Goal: Transaction & Acquisition: Purchase product/service

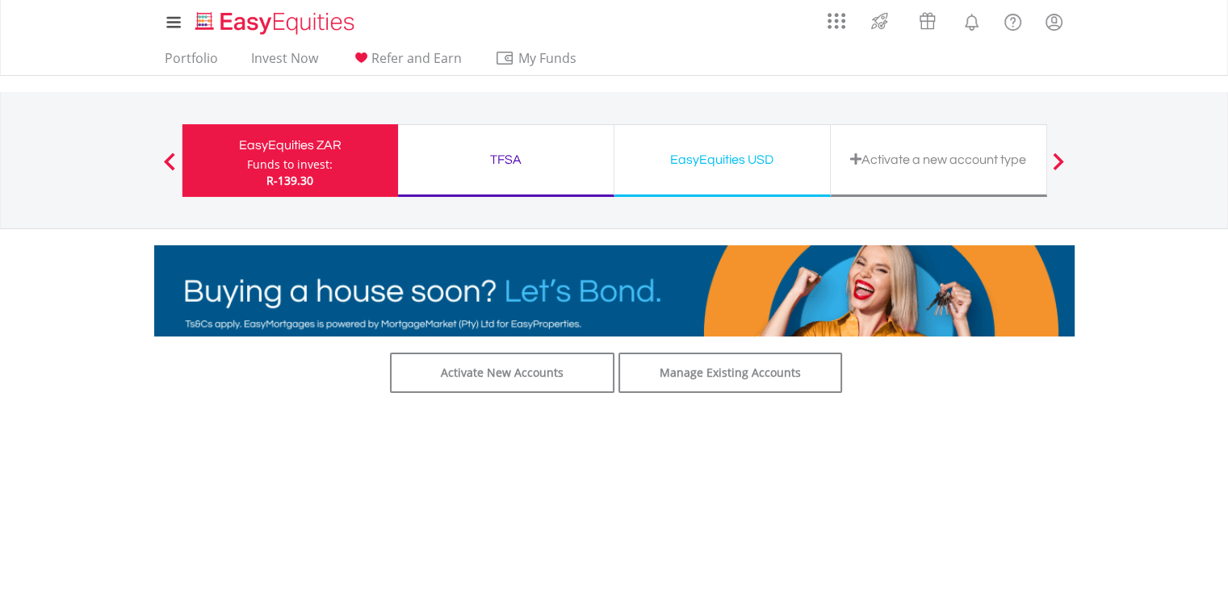
click at [303, 163] on div "Funds to invest:" at bounding box center [290, 165] width 86 height 16
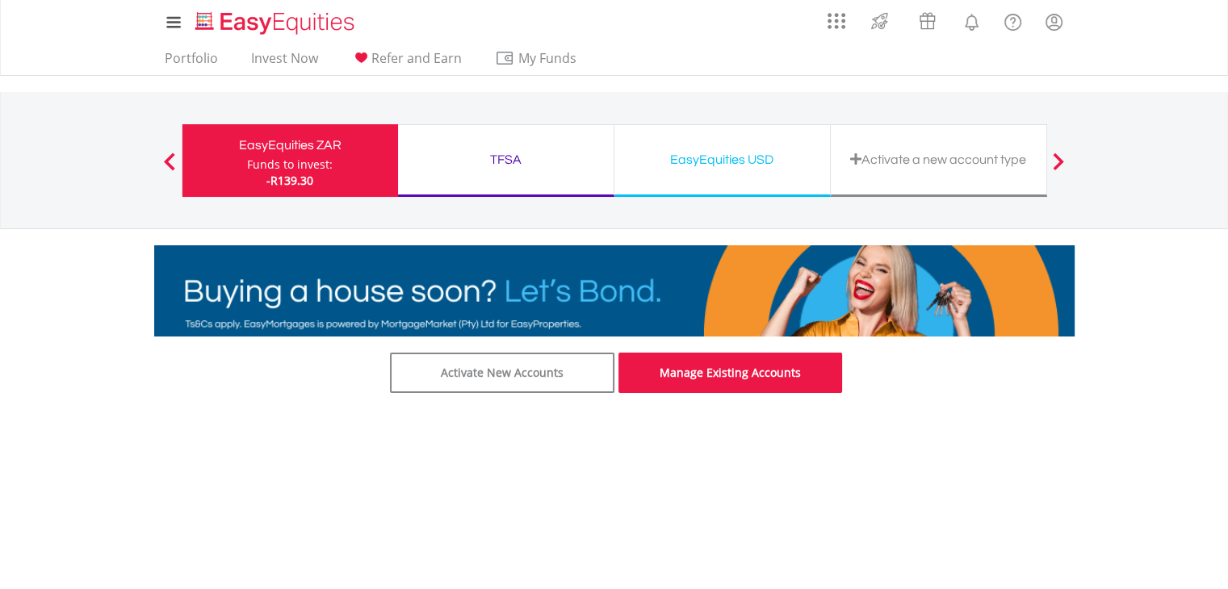
click at [744, 374] on link "Manage Existing Accounts" at bounding box center [731, 373] width 224 height 40
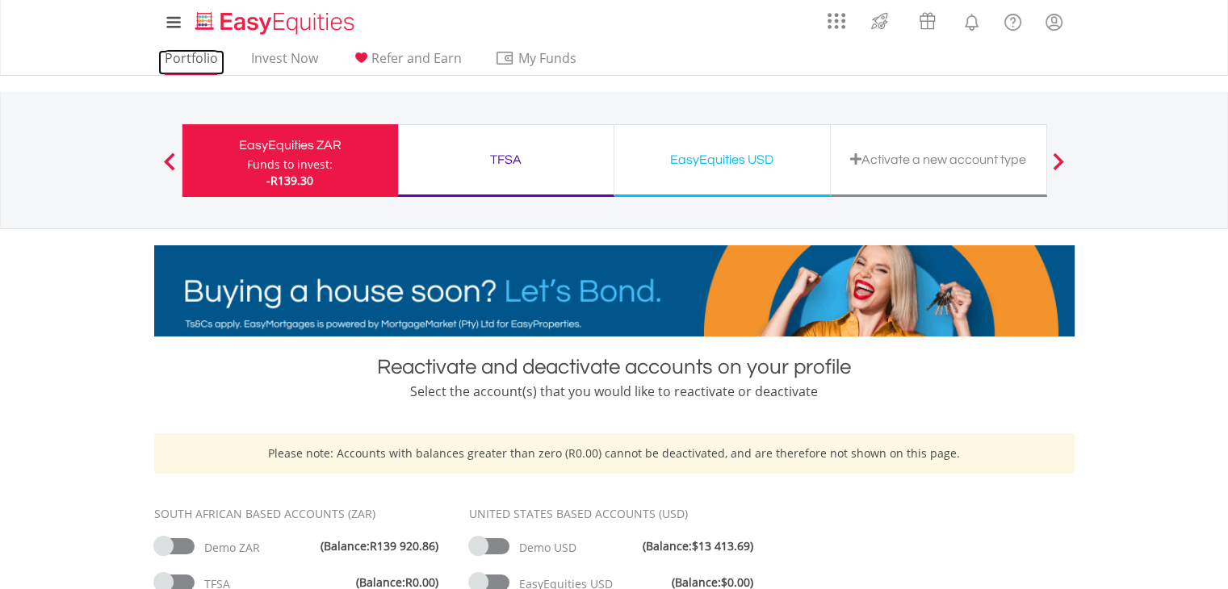
click at [188, 61] on link "Portfolio" at bounding box center [191, 62] width 66 height 25
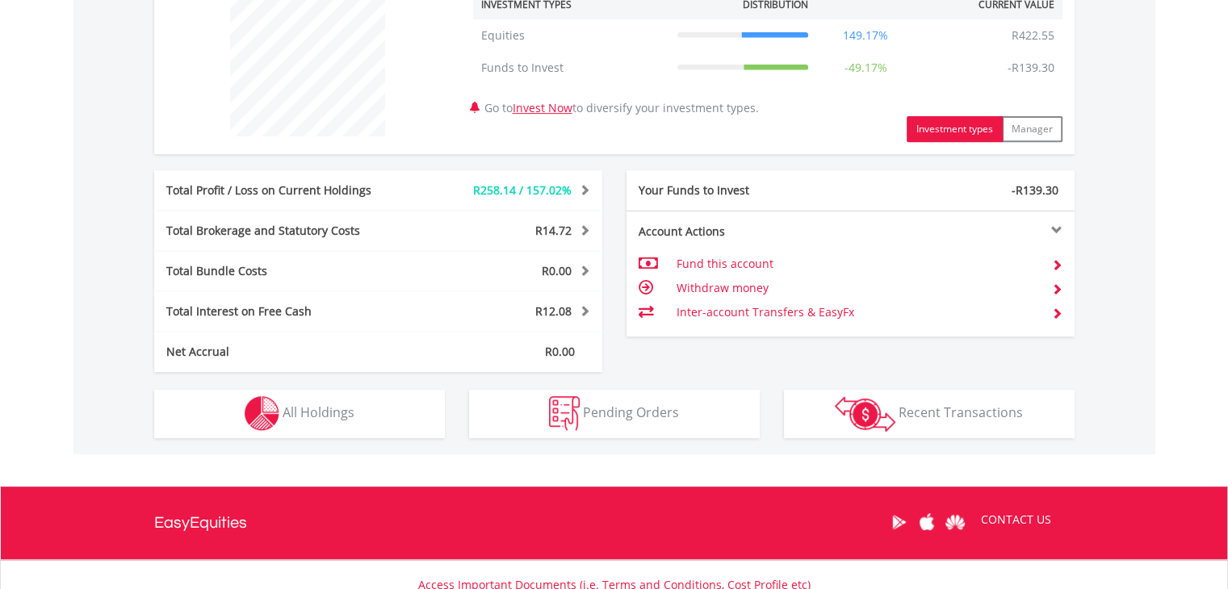
scroll to position [775, 0]
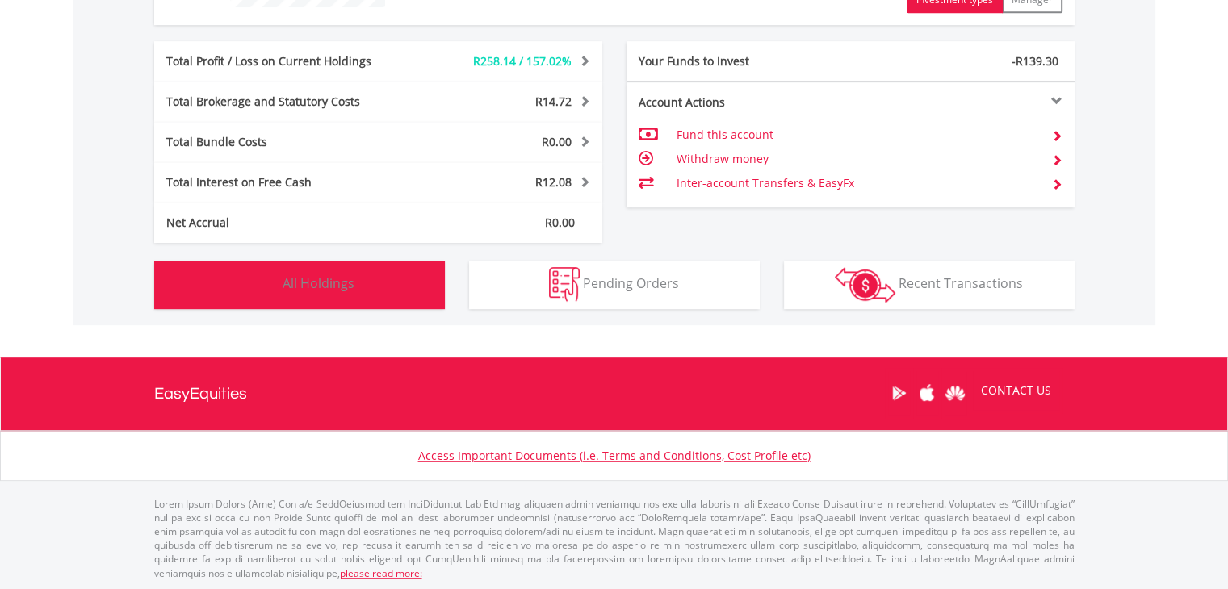
click at [324, 287] on span "All Holdings" at bounding box center [319, 284] width 72 height 18
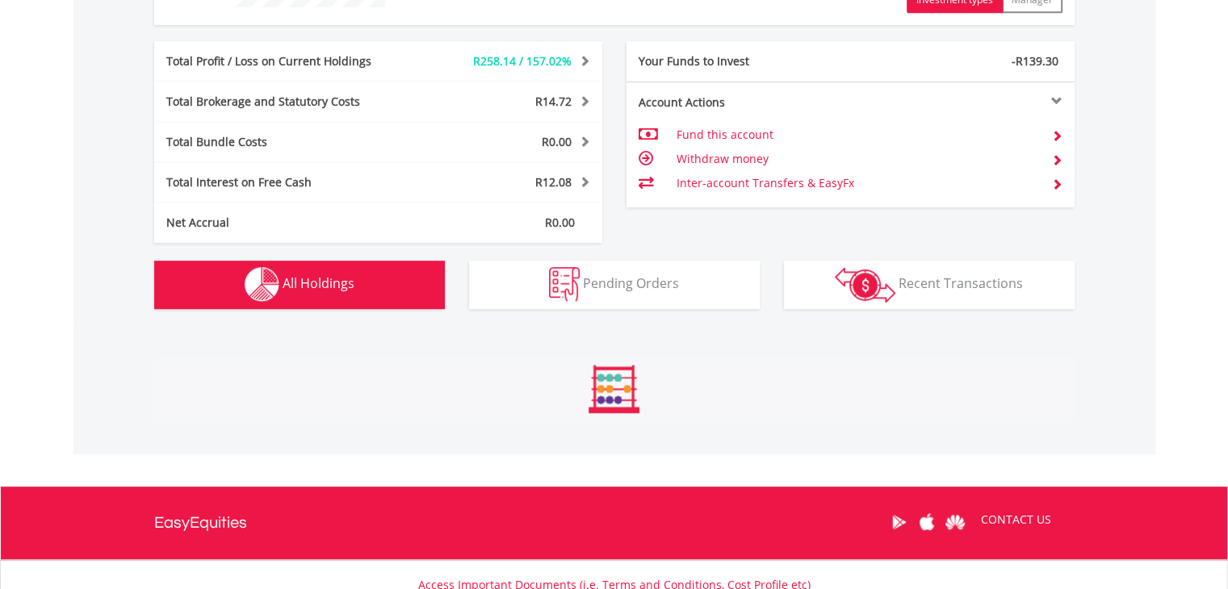
scroll to position [1003, 0]
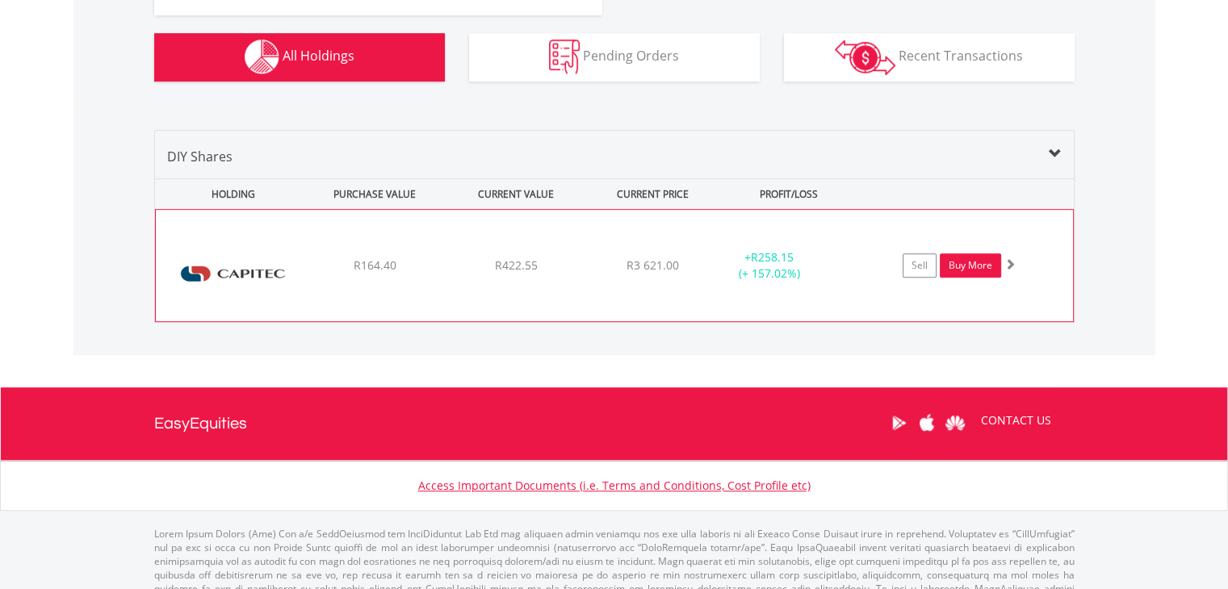
click at [978, 264] on link "Buy More" at bounding box center [970, 266] width 61 height 24
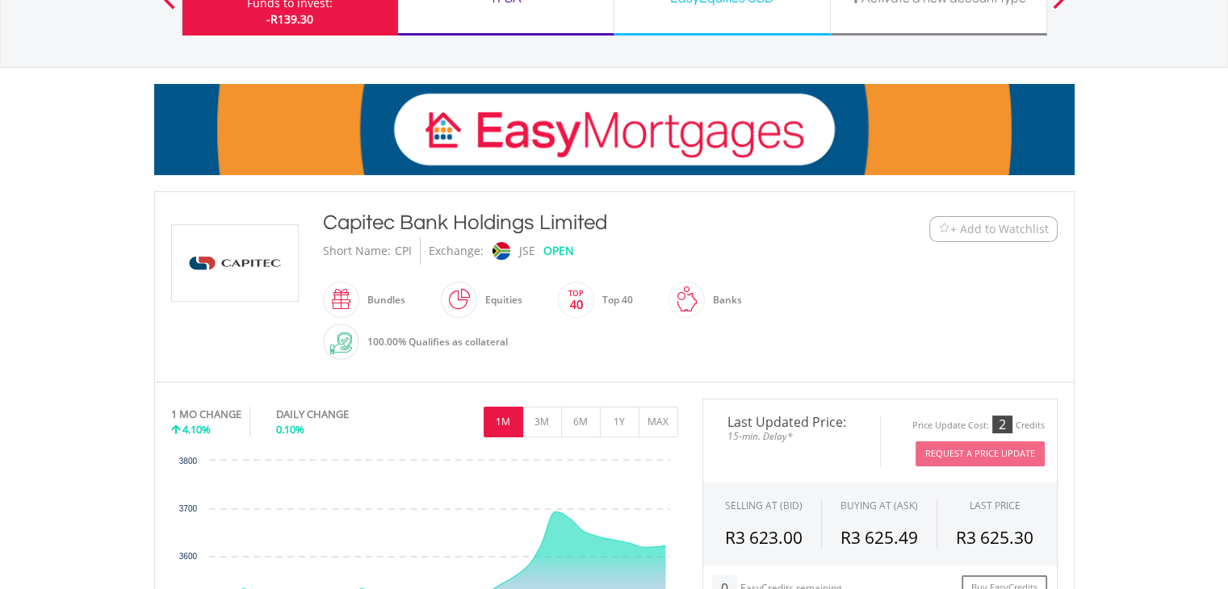
scroll to position [323, 0]
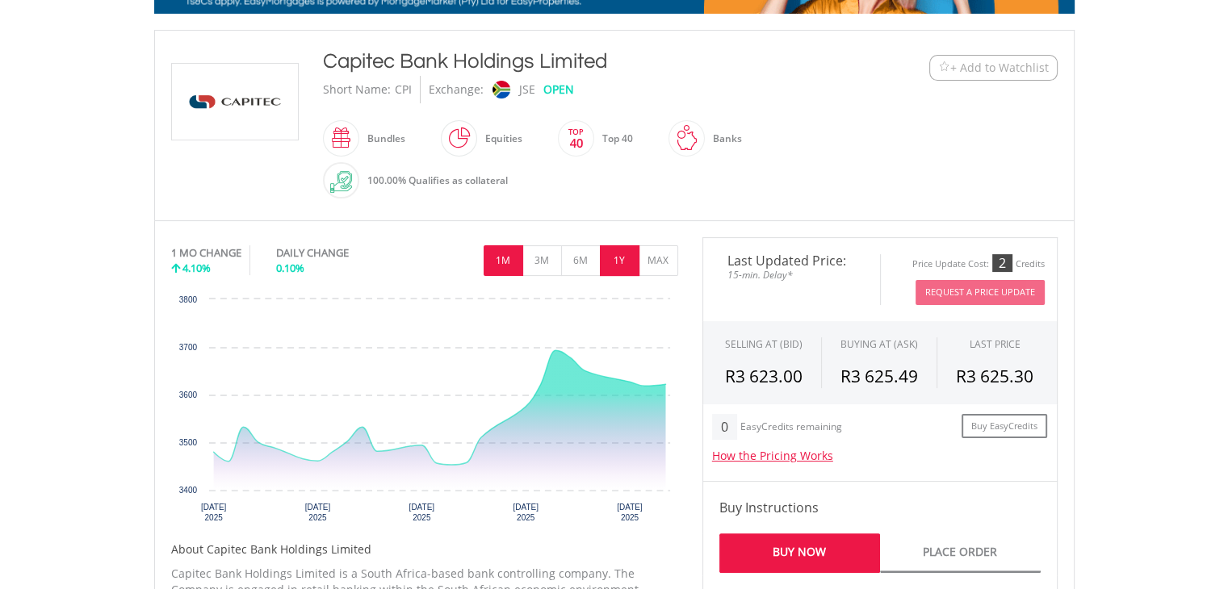
click at [619, 256] on button "1Y" at bounding box center [620, 260] width 40 height 31
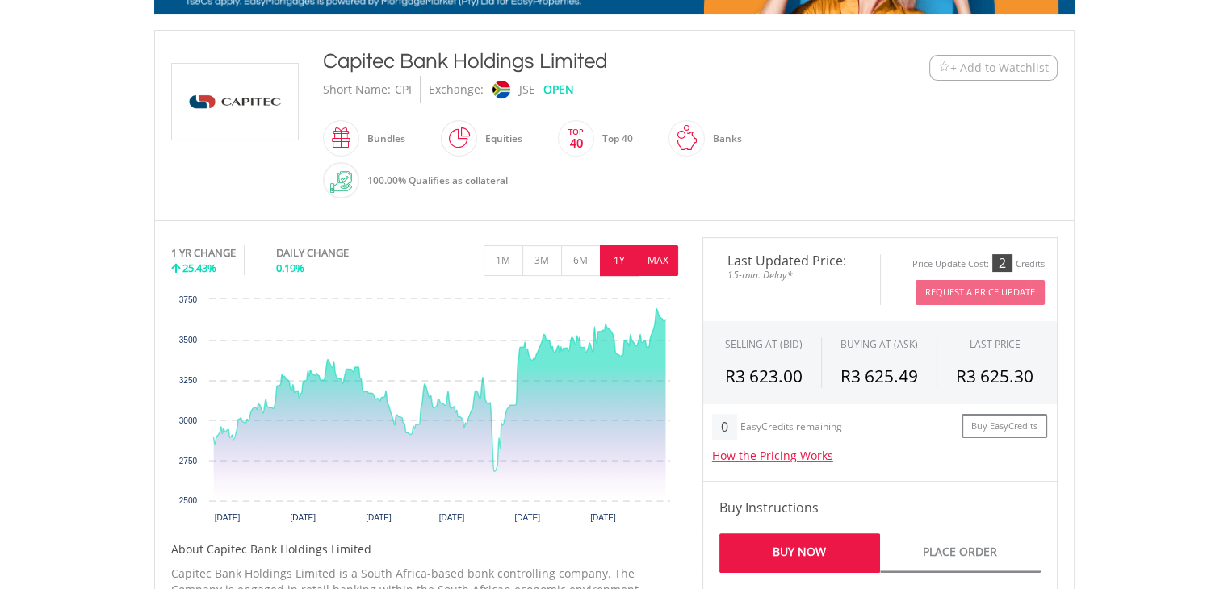
click at [650, 253] on button "MAX" at bounding box center [659, 260] width 40 height 31
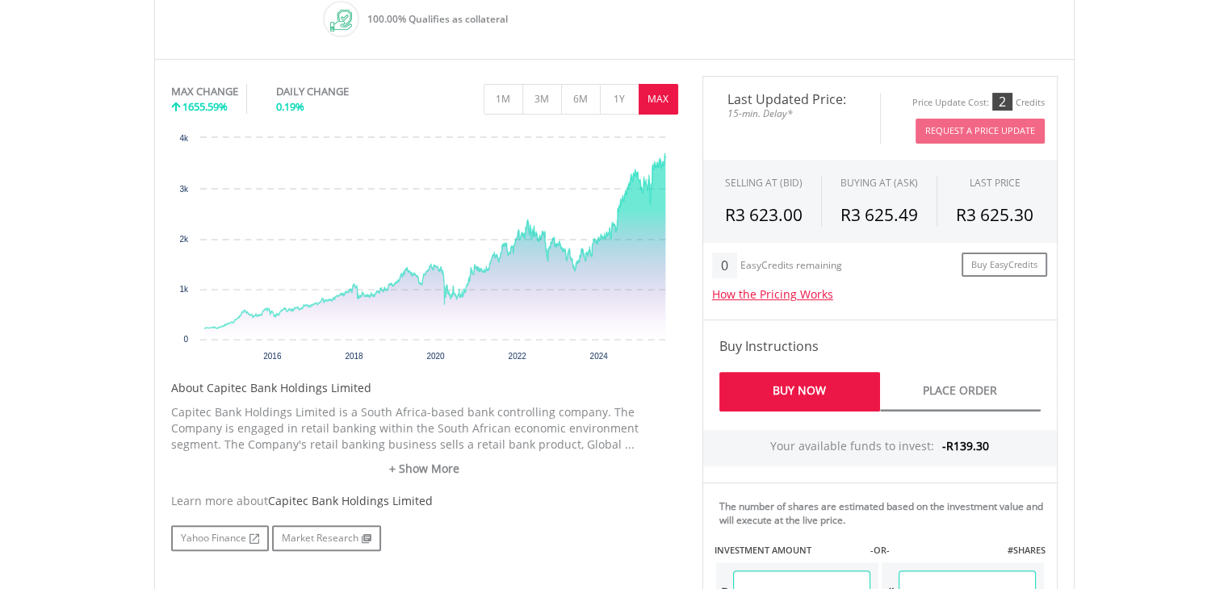
scroll to position [646, 0]
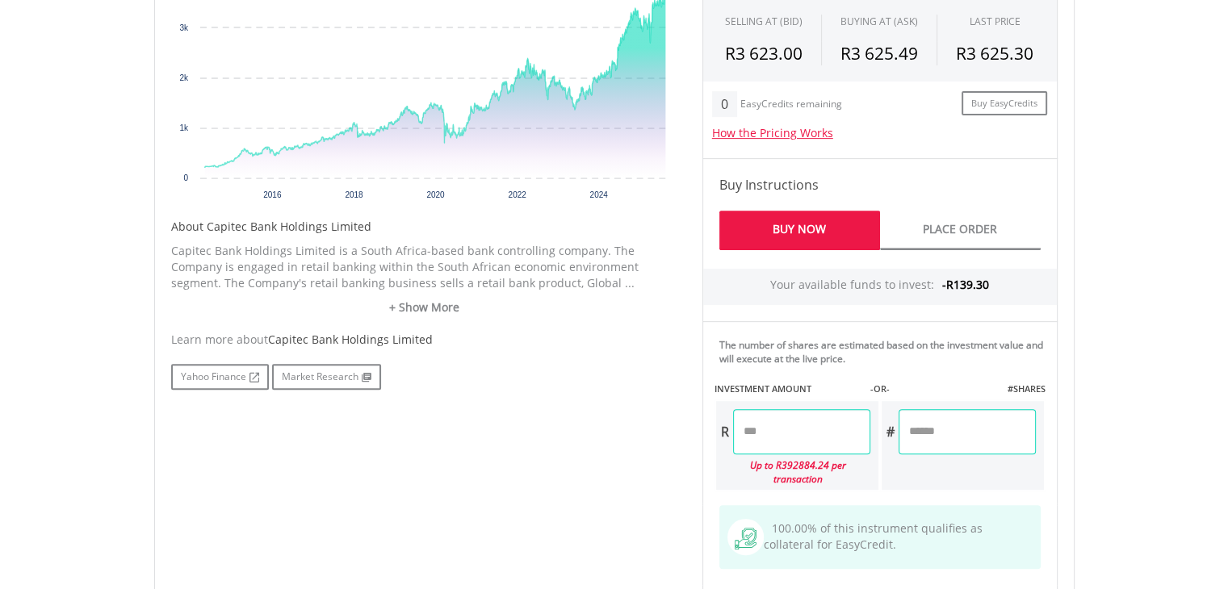
click at [933, 430] on input "number" at bounding box center [967, 431] width 137 height 45
type input "**"
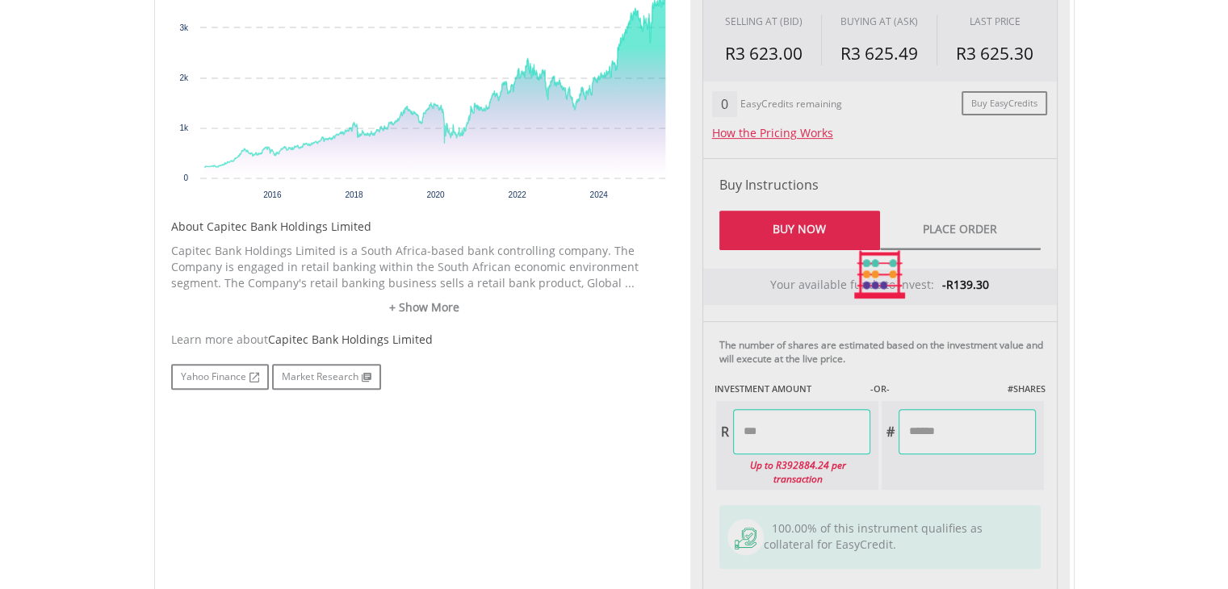
click at [932, 476] on div "Last Updated Price: 15-min. Delay* Price Update Cost: 2 Credits Request A Price…" at bounding box center [880, 274] width 380 height 720
type input "********"
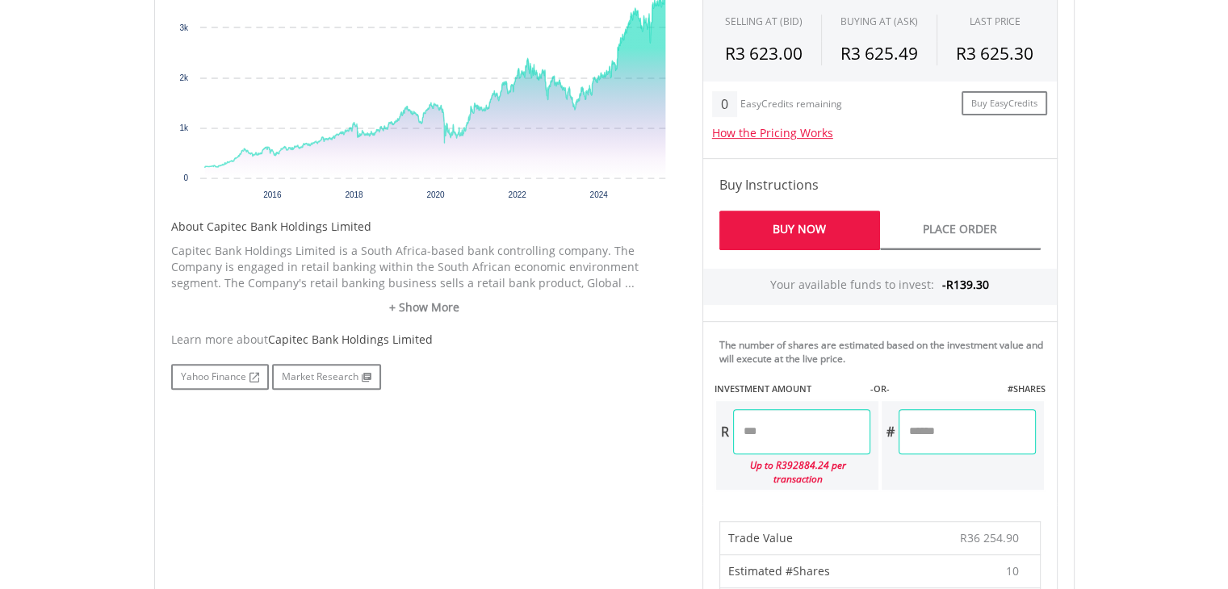
drag, startPoint x: 929, startPoint y: 430, endPoint x: 883, endPoint y: 429, distance: 46.1
click at [883, 429] on div "# **" at bounding box center [959, 431] width 154 height 45
click at [939, 365] on div "Last Updated Price: 15-min. Delay* Price Update Cost: 2 Credits Request A Price…" at bounding box center [880, 542] width 380 height 1256
click at [922, 433] on input "**" at bounding box center [967, 431] width 137 height 45
type input "*"
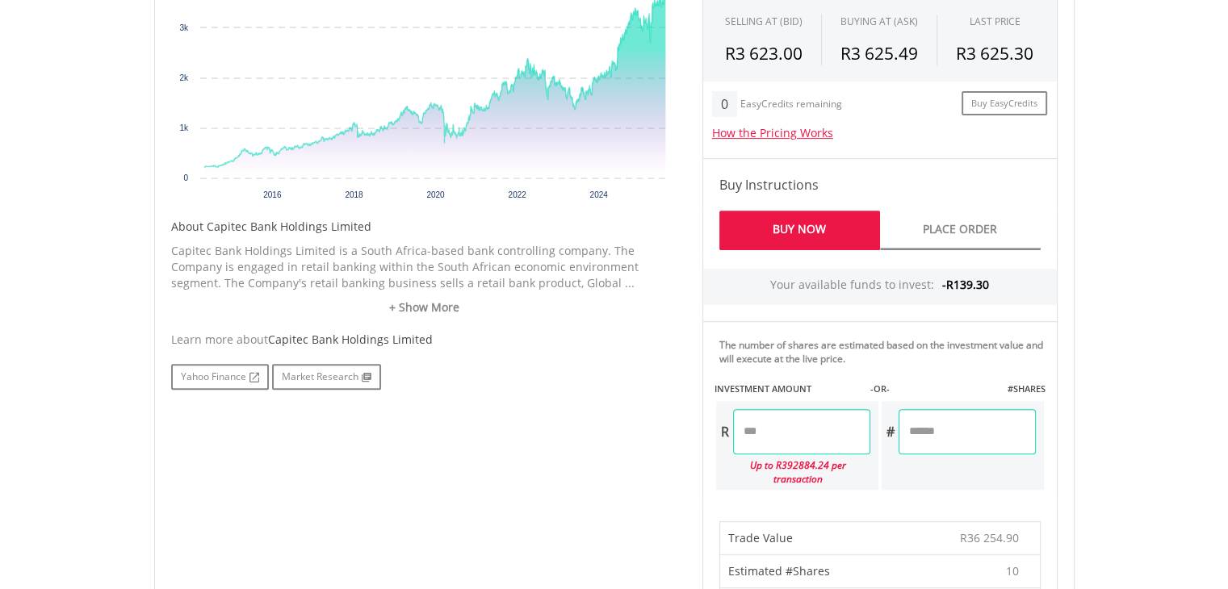
type input "*"
click at [1030, 306] on div "Last Updated Price: 15-min. Delay* Price Update Cost: 2 Credits Request A Price…" at bounding box center [880, 542] width 380 height 1256
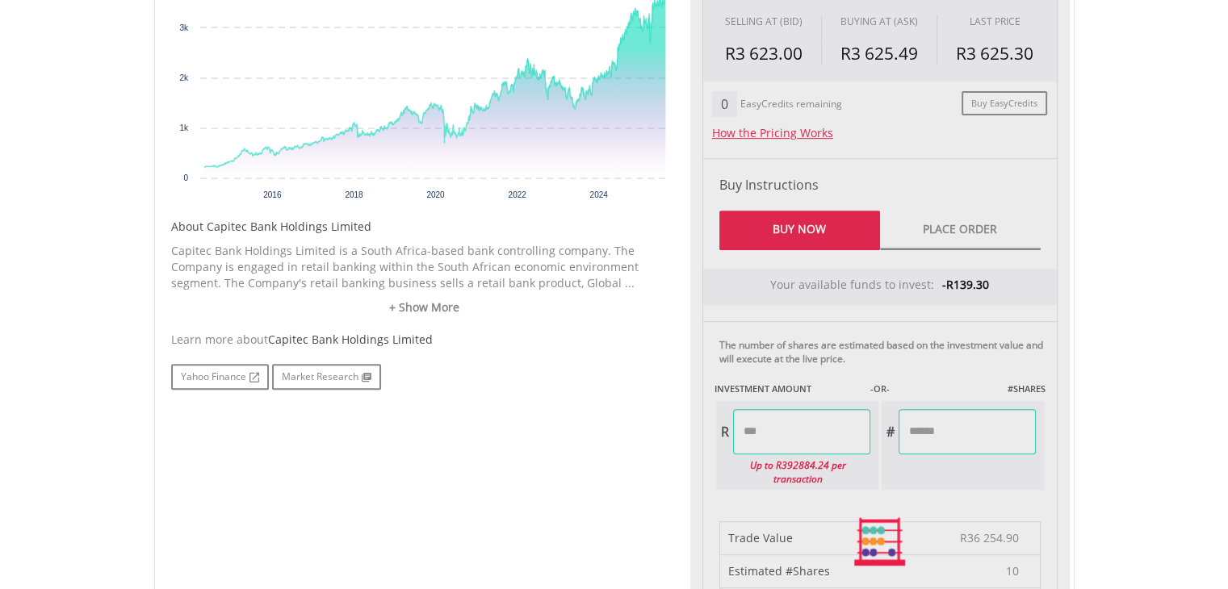
type input "*******"
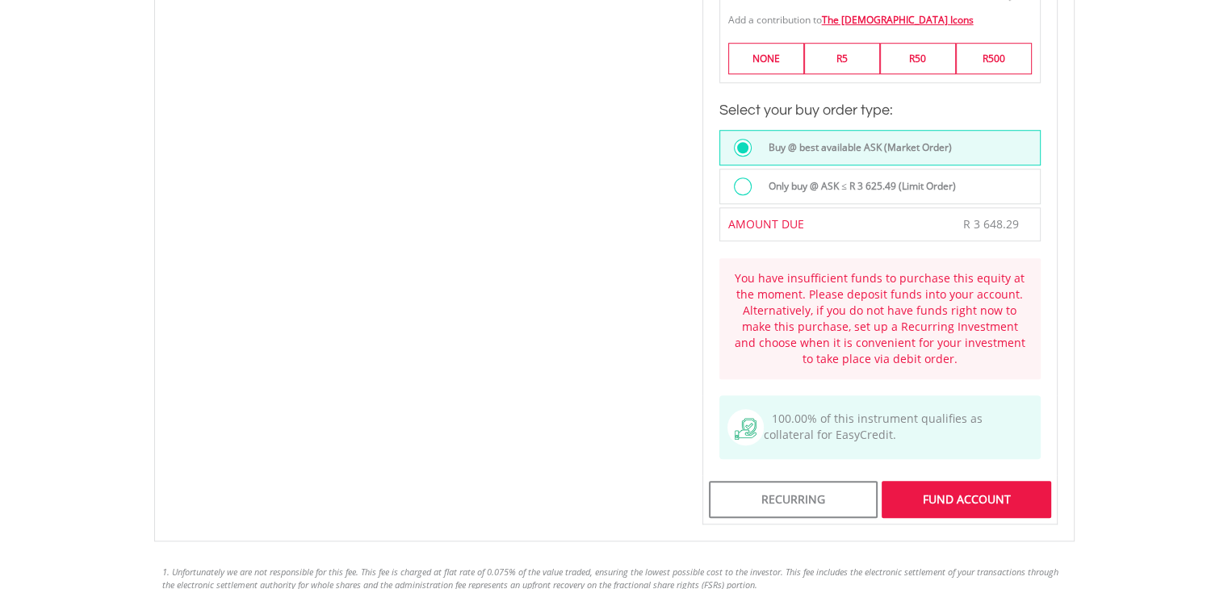
scroll to position [484, 0]
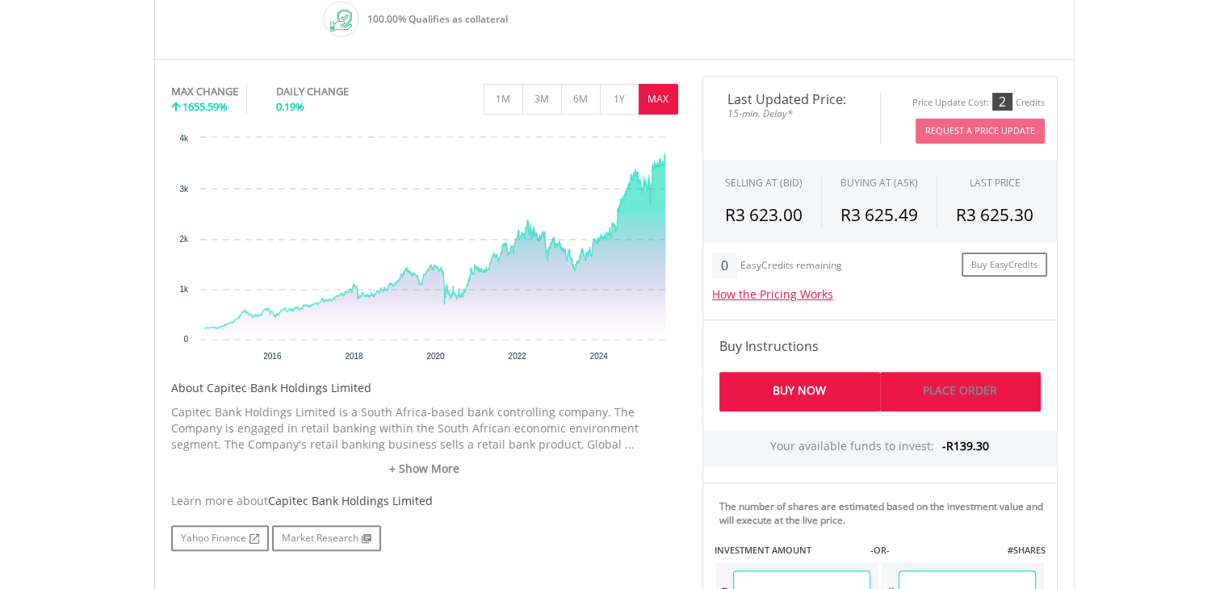
click at [960, 386] on link "Place Order" at bounding box center [960, 392] width 161 height 40
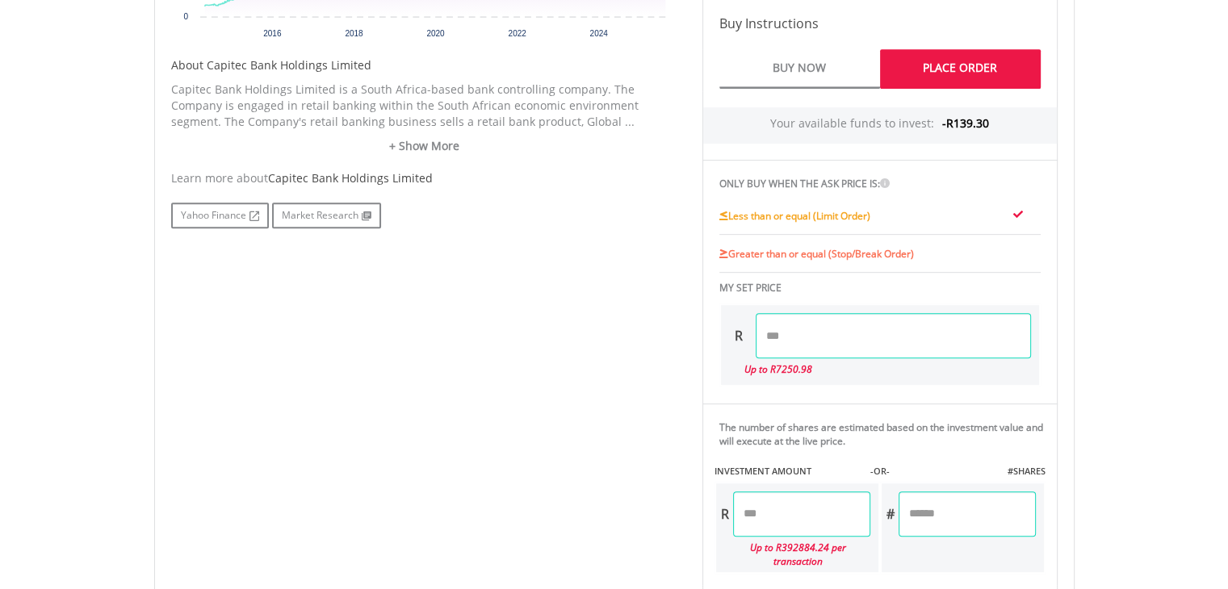
scroll to position [0, 0]
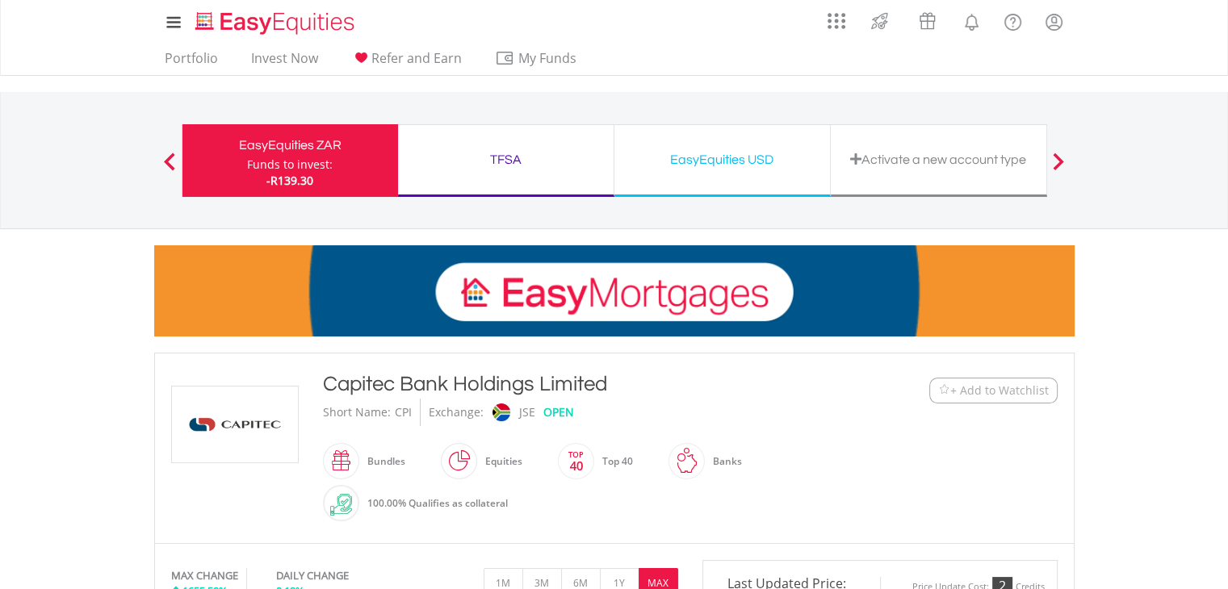
click at [533, 153] on div "TFSA" at bounding box center [506, 160] width 196 height 23
